Goal: Information Seeking & Learning: Learn about a topic

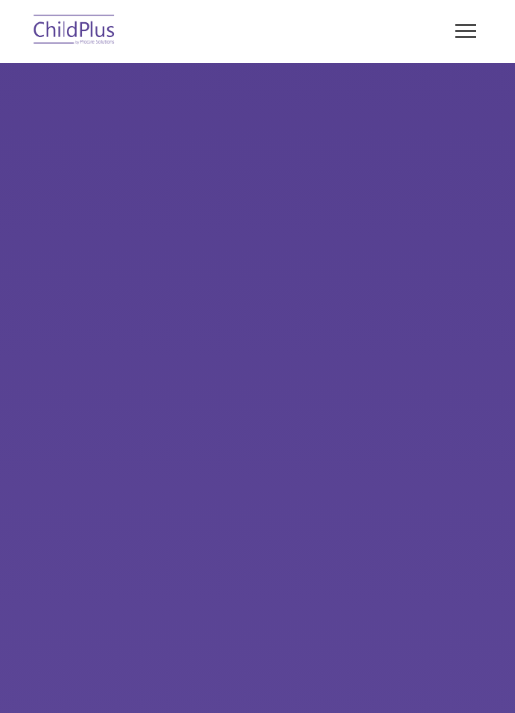
select select "MEDIUM"
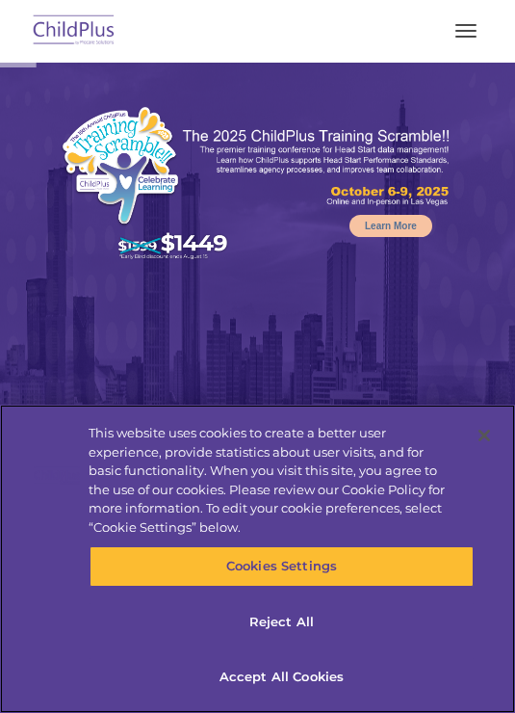
click at [348, 586] on button "Cookies Settings" at bounding box center [282, 566] width 385 height 40
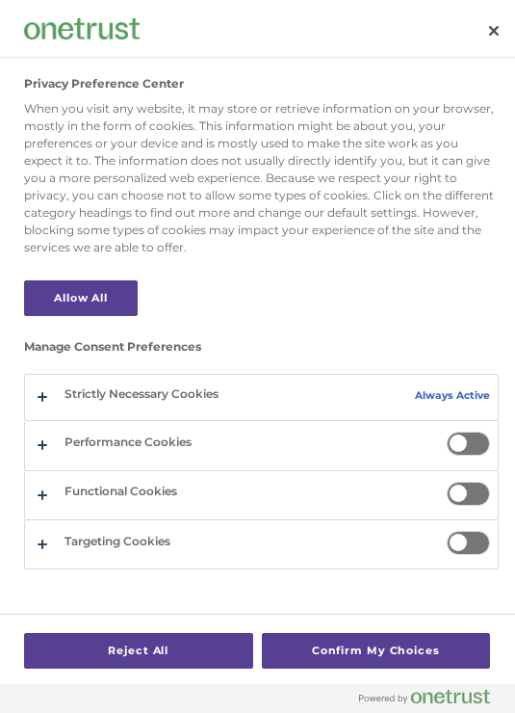
click at [501, 30] on button "Close" at bounding box center [494, 31] width 42 height 42
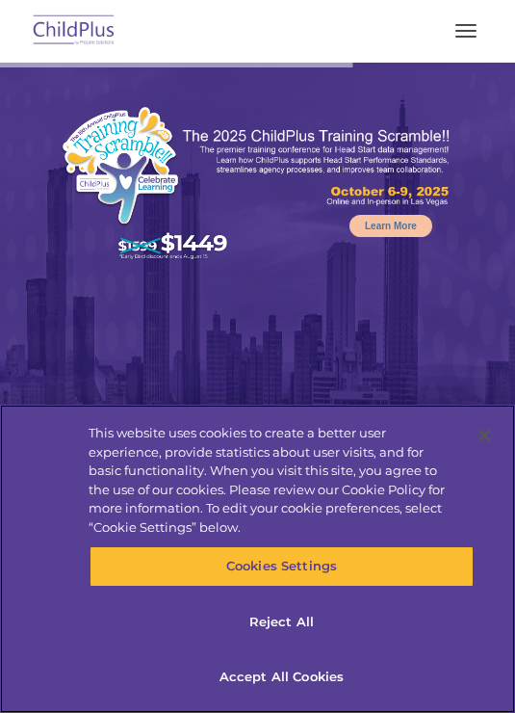
click at [309, 692] on button "Accept All Cookies" at bounding box center [282, 677] width 385 height 40
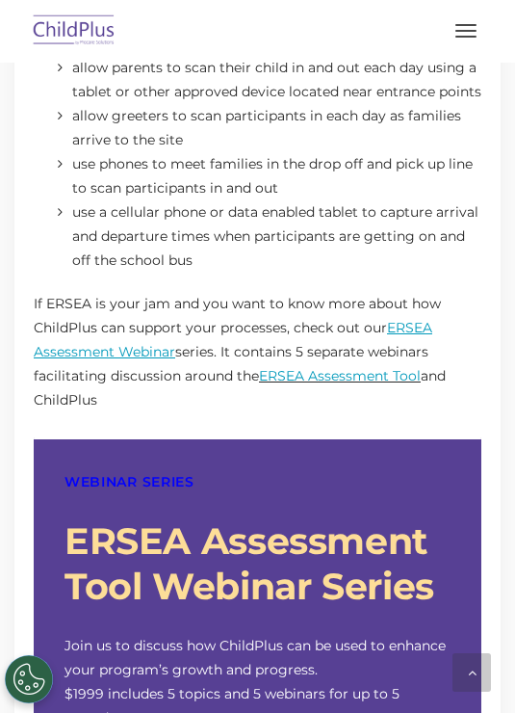
scroll to position [1835, 0]
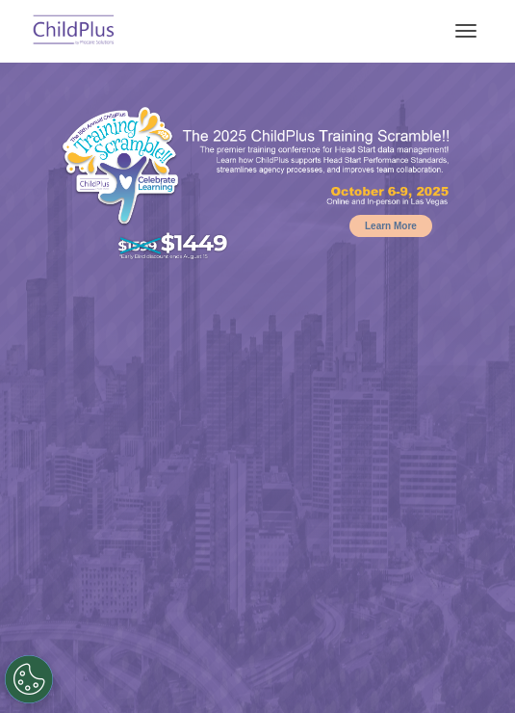
select select "MEDIUM"
